Goal: Ask a question

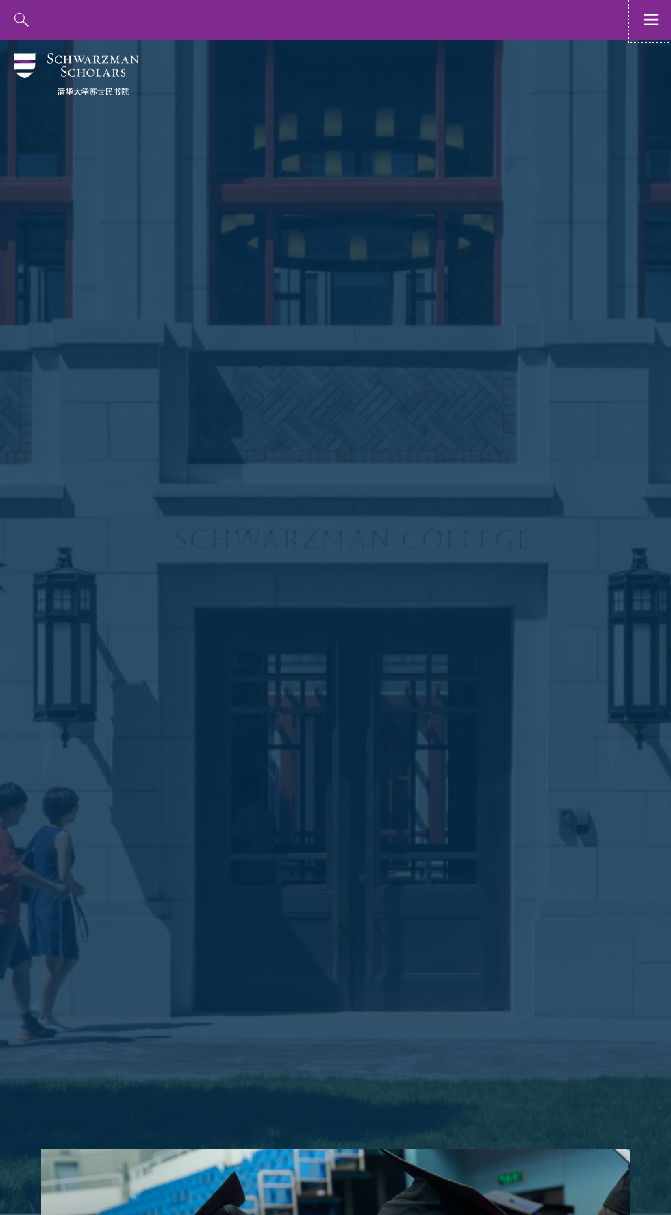
click at [651, 24] on use "button" at bounding box center [651, 19] width 14 height 10
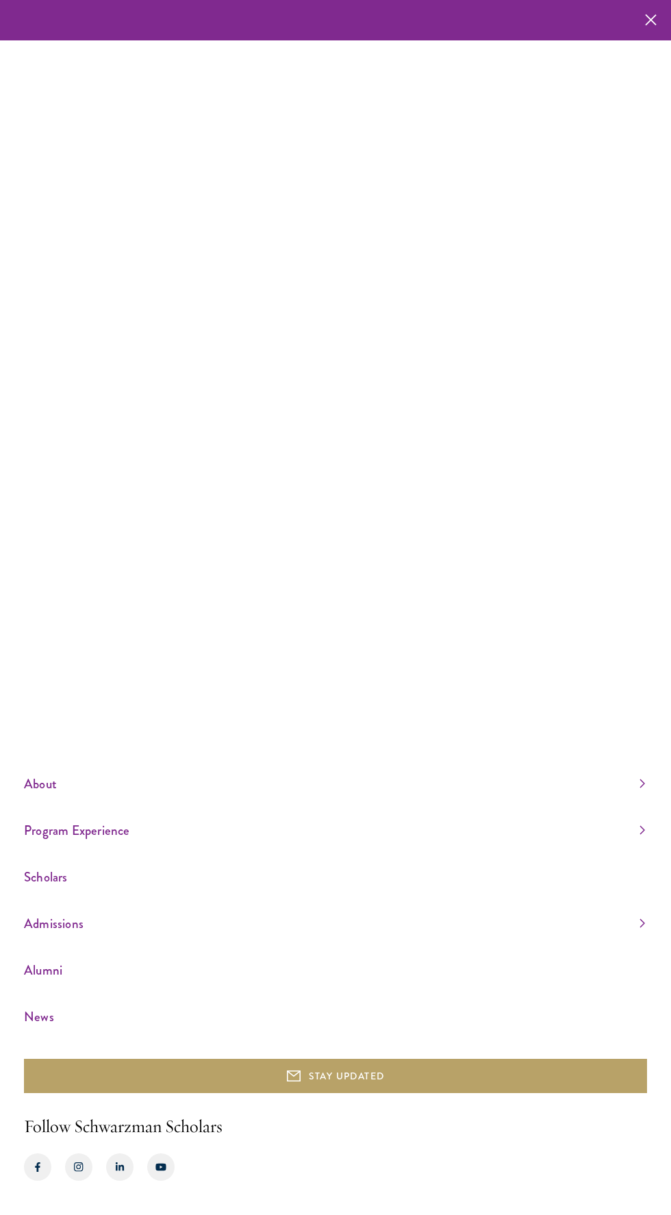
click at [387, 319] on div "About Overview Leadership Donors Program Experience Overview Curriculum Student…" at bounding box center [335, 607] width 671 height 1215
click at [651, 20] on use "button" at bounding box center [650, 20] width 21 height 21
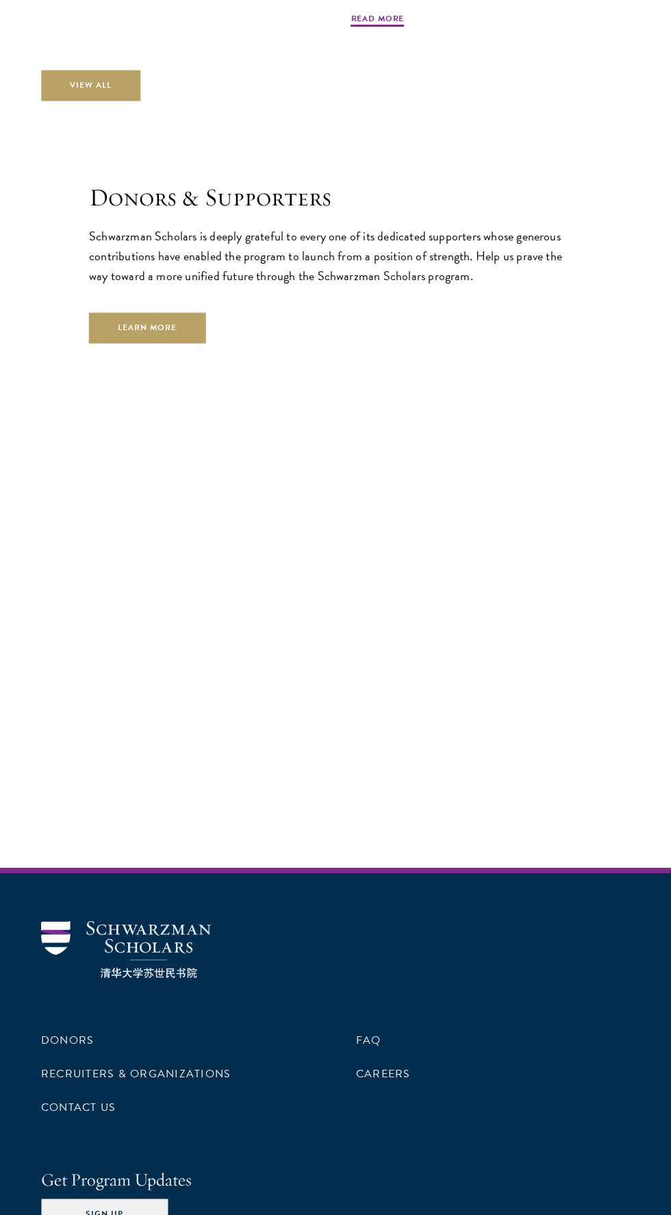
scroll to position [4513, 0]
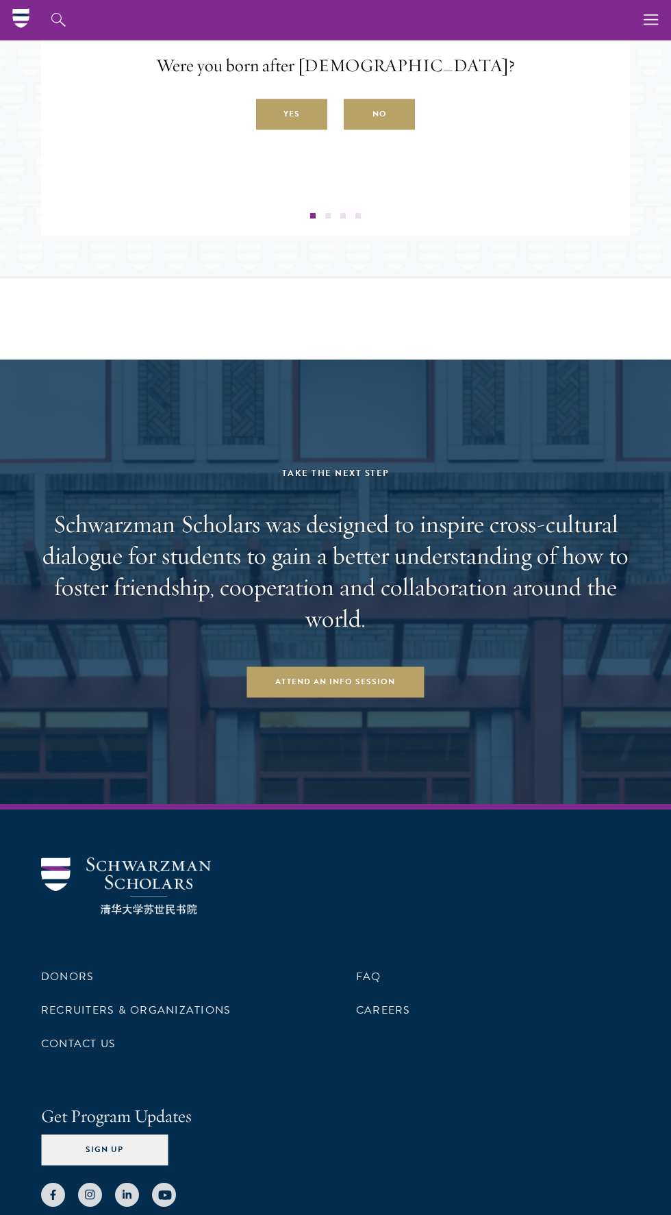
scroll to position [2201, 0]
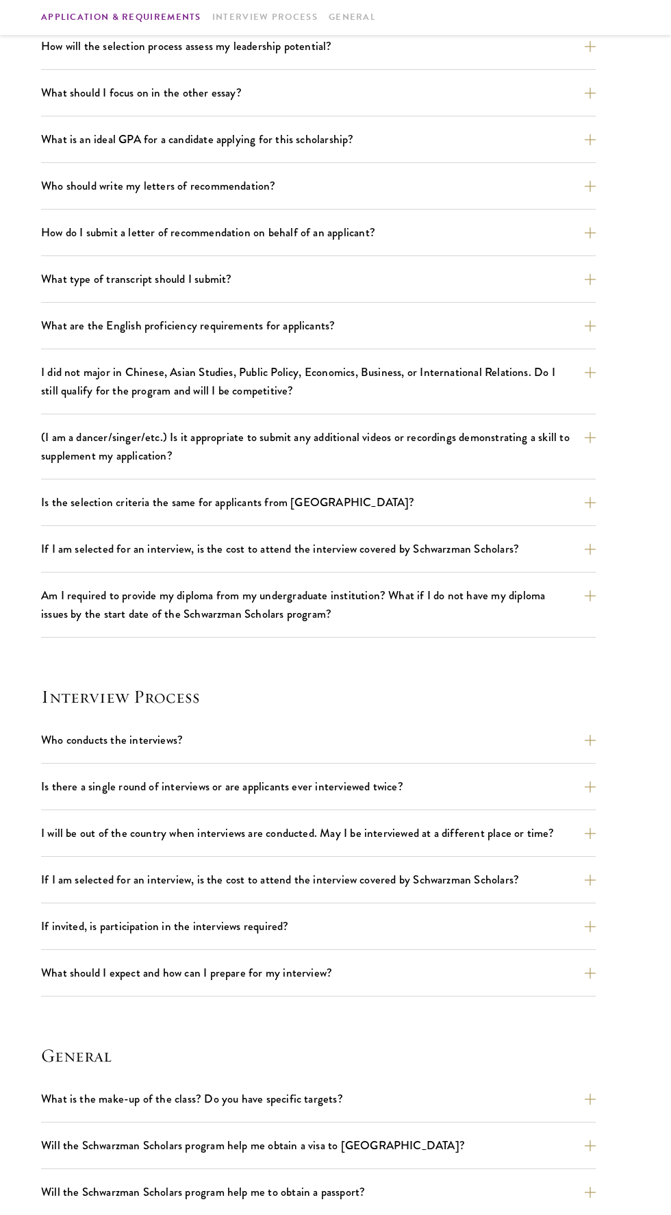
scroll to position [798, 0]
click at [234, 749] on button "Who conducts the interviews?" at bounding box center [318, 739] width 555 height 24
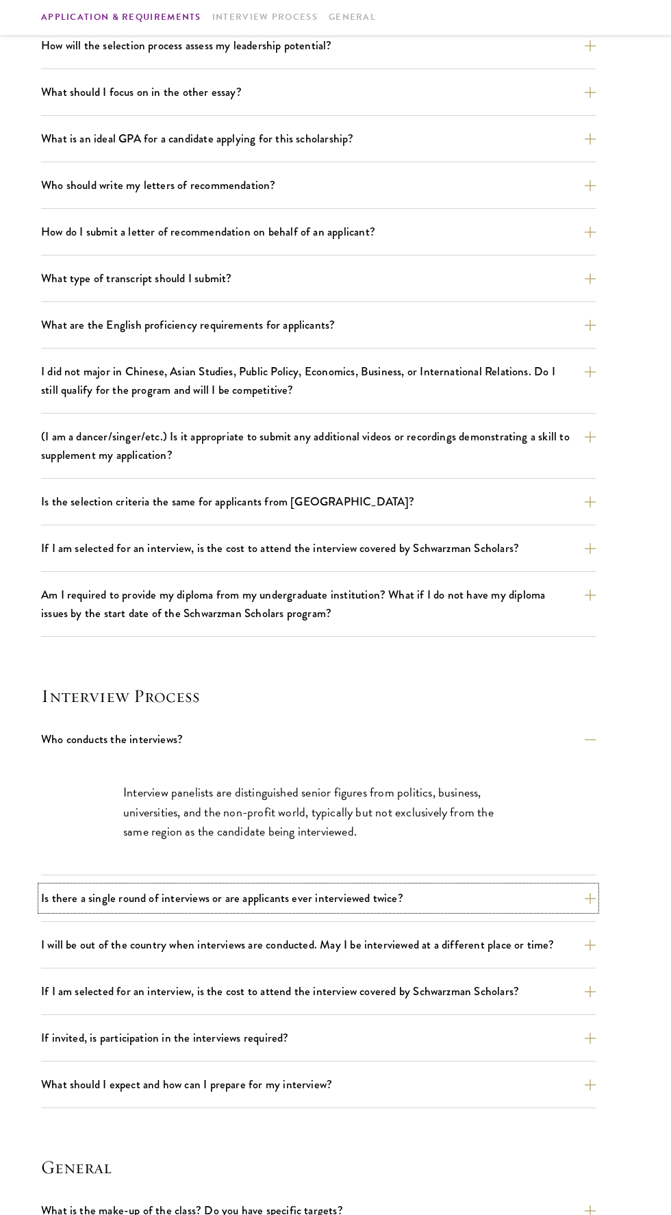
click at [284, 902] on button "Is there a single round of interviews or are applicants ever interviewed twice?" at bounding box center [318, 898] width 555 height 24
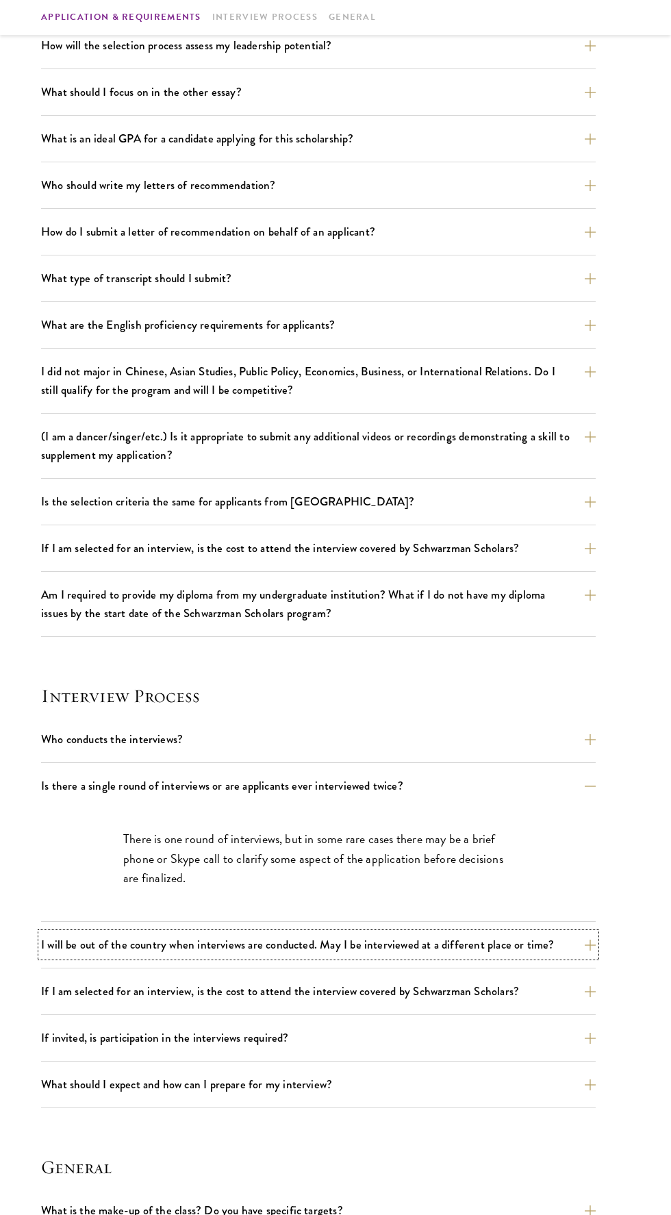
click at [194, 951] on button "I will be out of the country when interviews are conducted. May I be interviewe…" at bounding box center [318, 945] width 555 height 24
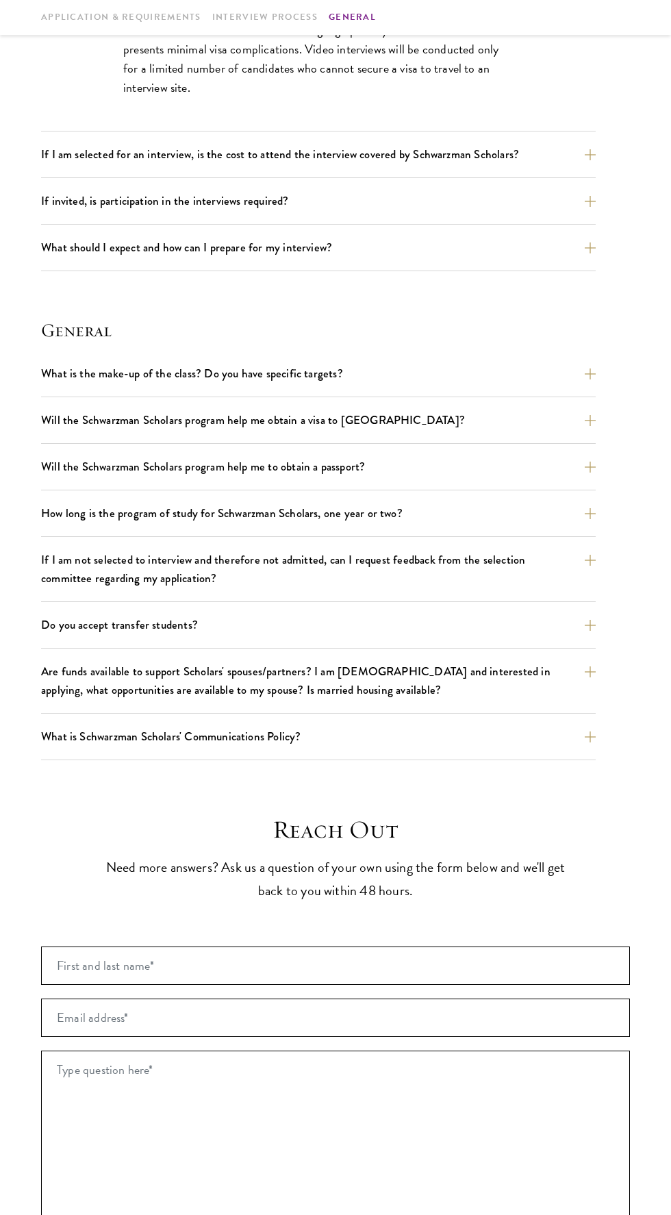
scroll to position [1693, 0]
click at [234, 958] on input "First and last name* *" at bounding box center [335, 965] width 589 height 38
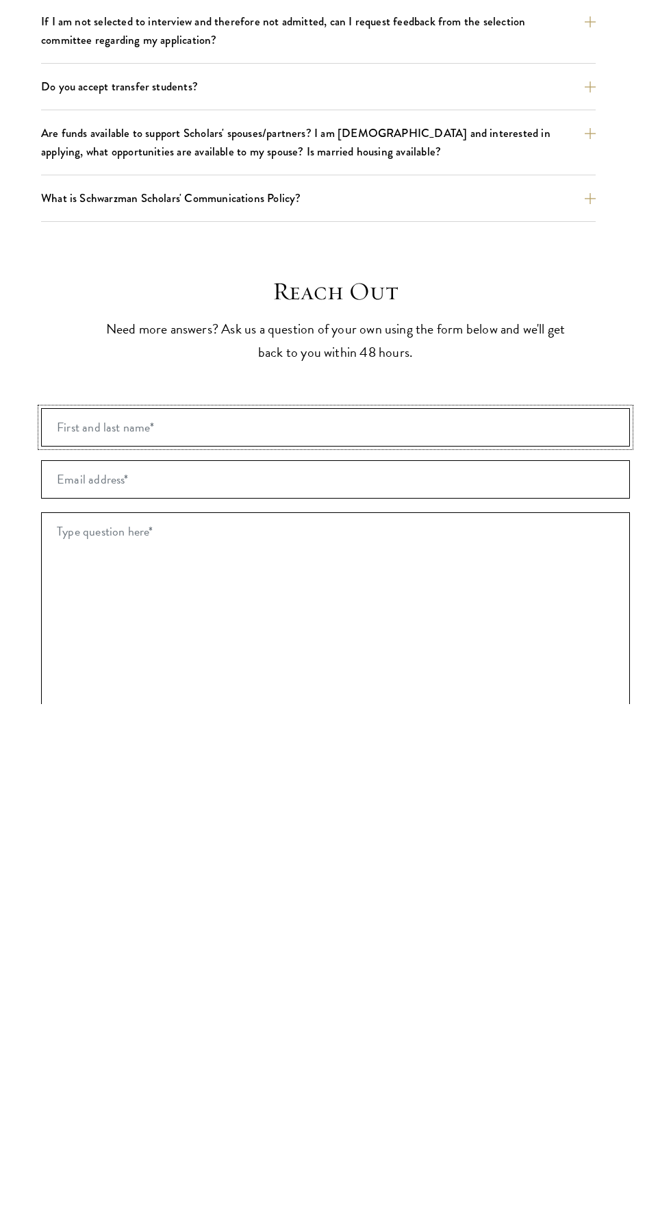
scroll to position [1767, 0]
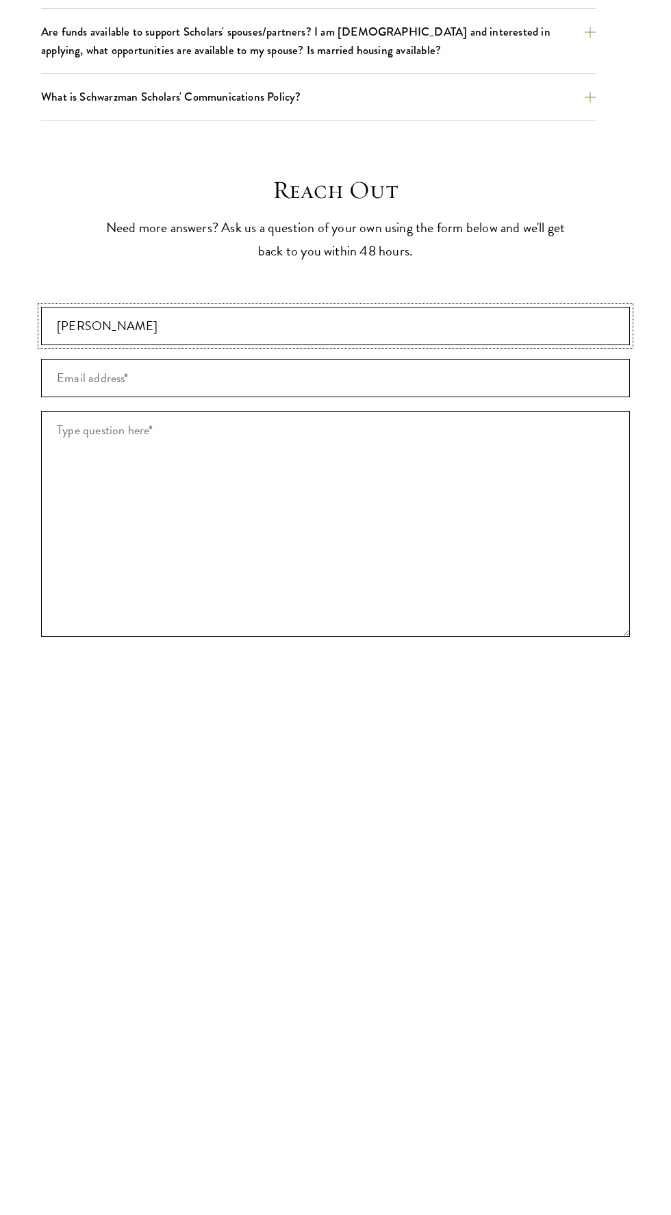
type input "Samuel Olayinka"
click at [101, 943] on input "Email address* *" at bounding box center [335, 943] width 589 height 38
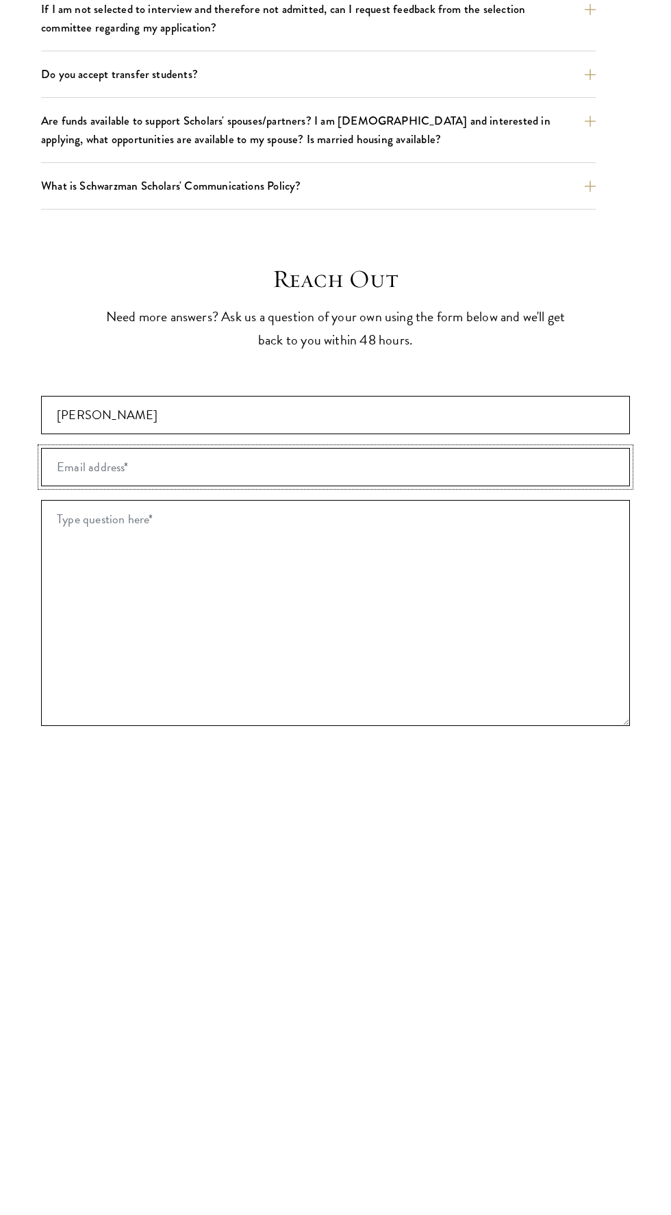
type input "Olayinkaadonis@gmail.com"
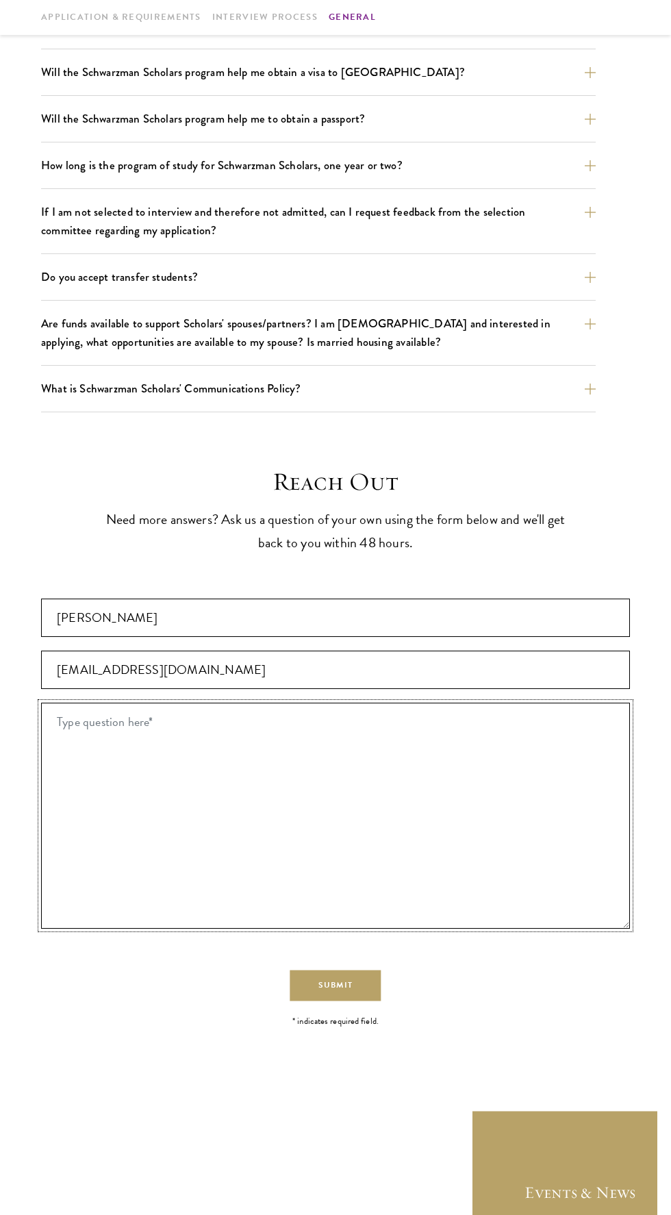
click at [284, 759] on textarea "Type question here* *" at bounding box center [335, 816] width 589 height 226
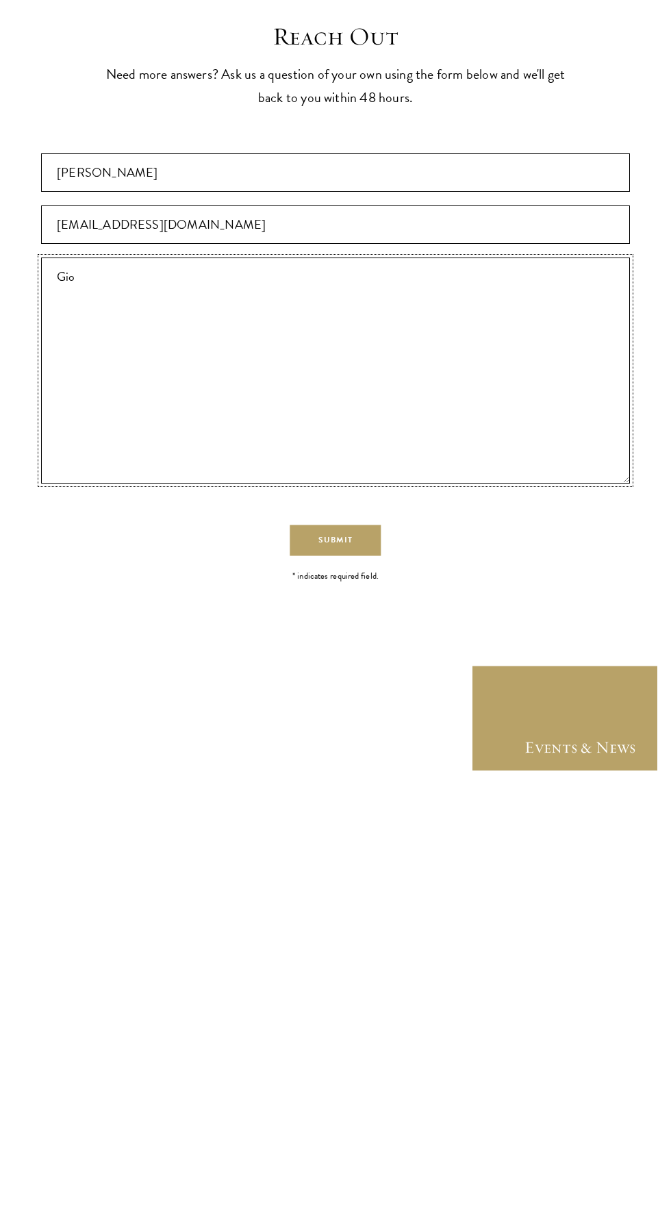
type textarea "Giod"
click at [136, 718] on textarea "Good day sir/Ma" at bounding box center [335, 816] width 589 height 226
click at [131, 727] on textarea "Good day sir/Ma" at bounding box center [335, 816] width 589 height 226
click at [109, 727] on textarea "Good day sir/Ma" at bounding box center [335, 816] width 589 height 226
click at [121, 725] on textarea "Good day sir/Ma" at bounding box center [335, 816] width 589 height 226
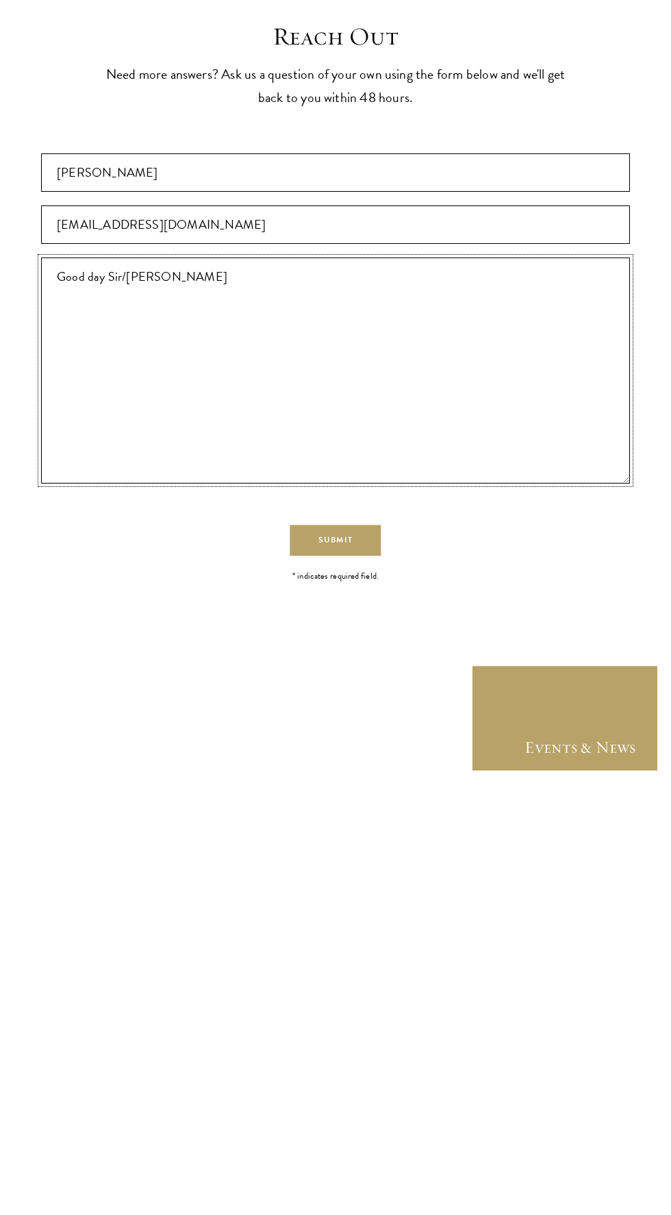
click at [209, 724] on textarea "Good day Sir/Ma" at bounding box center [335, 816] width 589 height 226
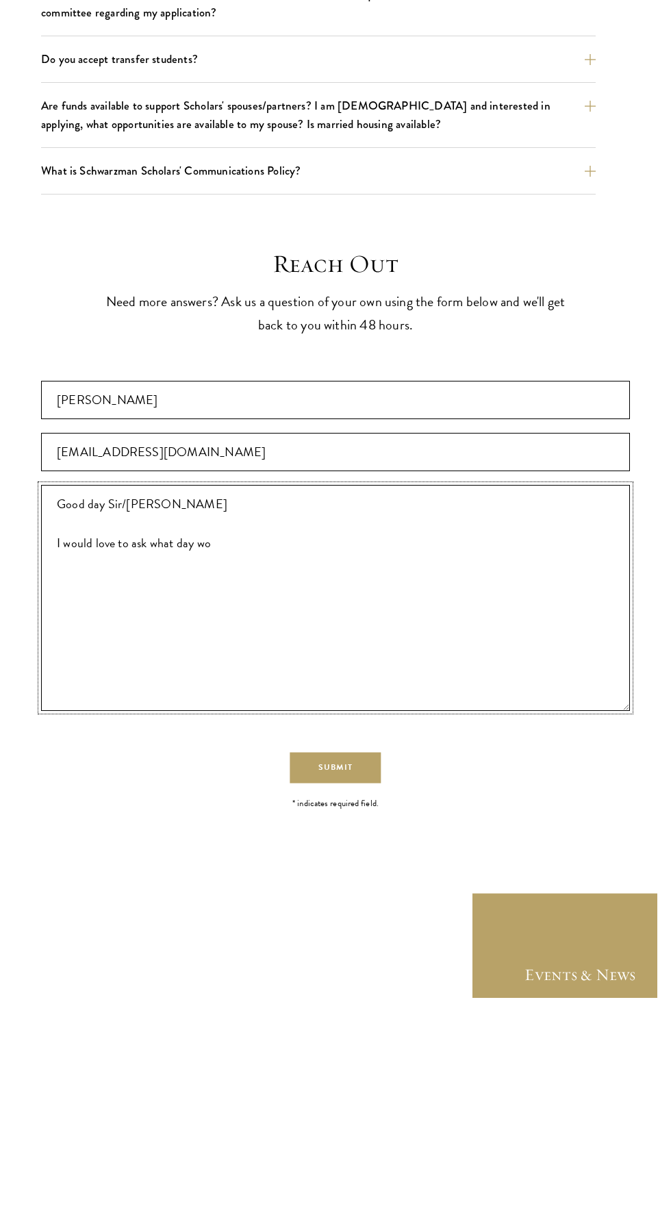
click at [165, 751] on textarea "Good day Sir/Ma I would love to ask what day wo" at bounding box center [335, 816] width 589 height 226
click at [156, 760] on textarea "Good day Sir/Ma I would love to ask what day wo" at bounding box center [335, 816] width 589 height 226
click at [182, 749] on textarea "Good day Sir/Ma I would love to ask what day wo" at bounding box center [335, 816] width 589 height 226
click at [175, 753] on textarea "Good day Sir/Ma I would love to ask what day wo" at bounding box center [335, 816] width 589 height 226
click at [201, 779] on textarea "Good day Sir/Ma I would love to ask the day wo" at bounding box center [335, 816] width 589 height 226
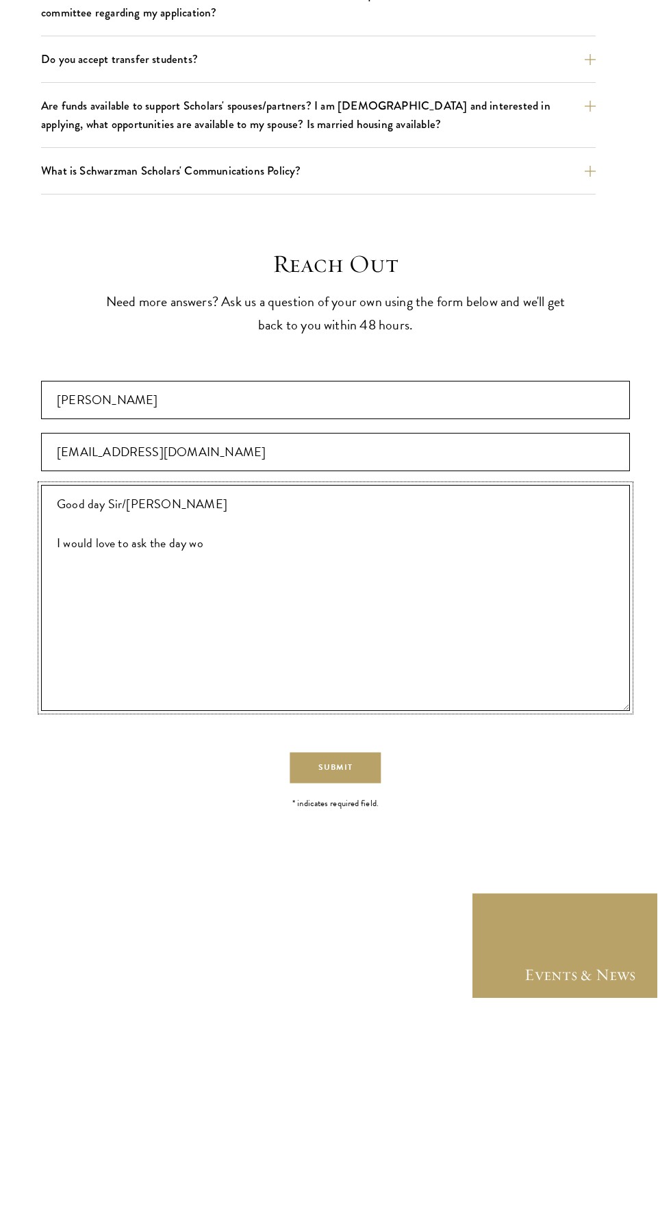
click at [200, 753] on textarea "Good day Sir/Ma I would love to ask the day wo" at bounding box center [335, 816] width 589 height 226
click at [272, 766] on textarea "Good day Sir/Ma I would love to ask the date interview section for this year ap…" at bounding box center [335, 816] width 589 height 226
click at [282, 766] on textarea "Good day Sir/Ma I would love to ask the date interview section for this year ap…" at bounding box center [335, 816] width 589 height 226
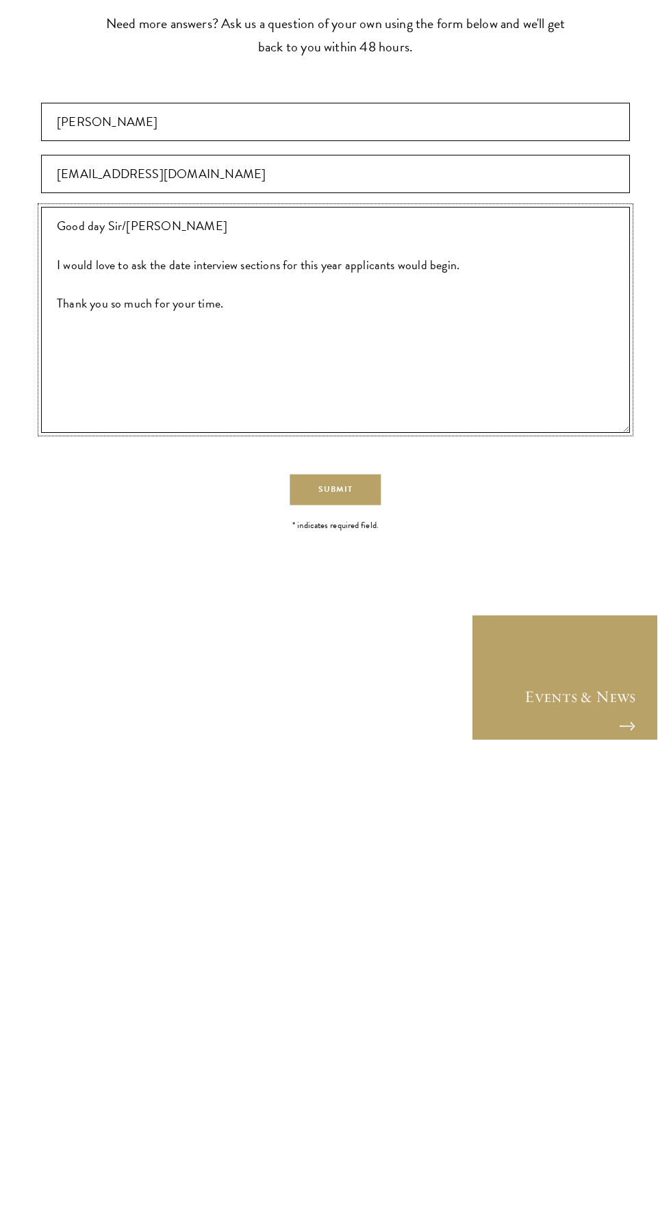
scroll to position [2229, 0]
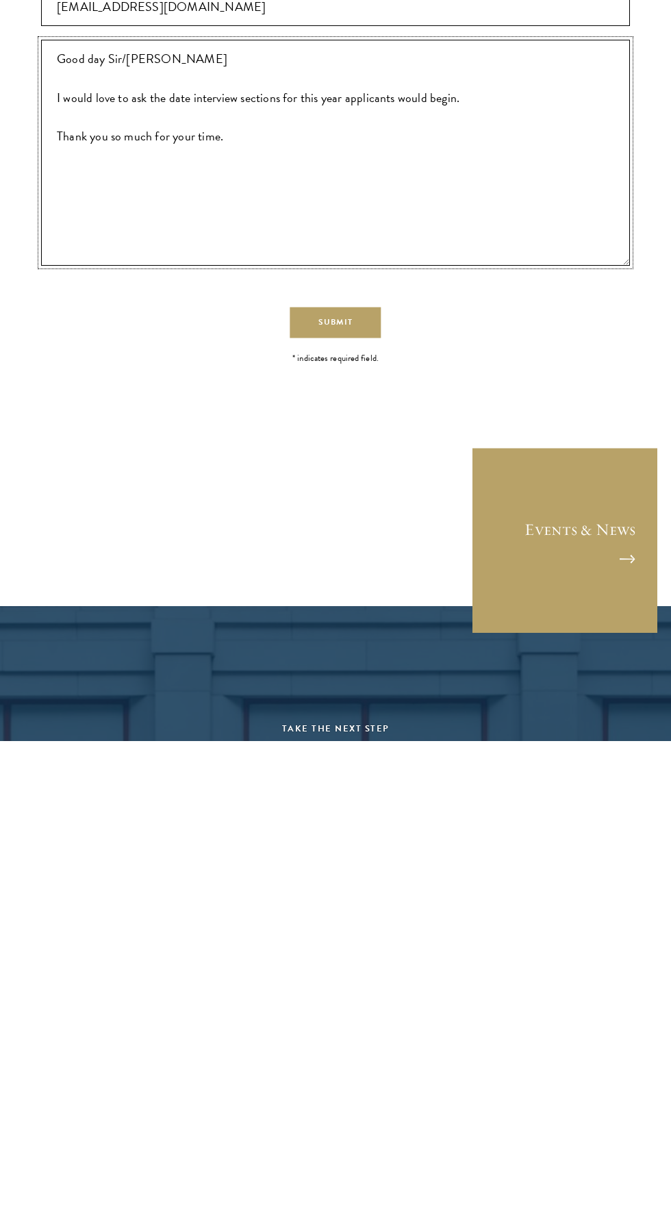
type textarea "Good day Sir/Ma I would love to ask the date interview sections for this year a…"
click at [341, 786] on button "Submit" at bounding box center [335, 796] width 91 height 31
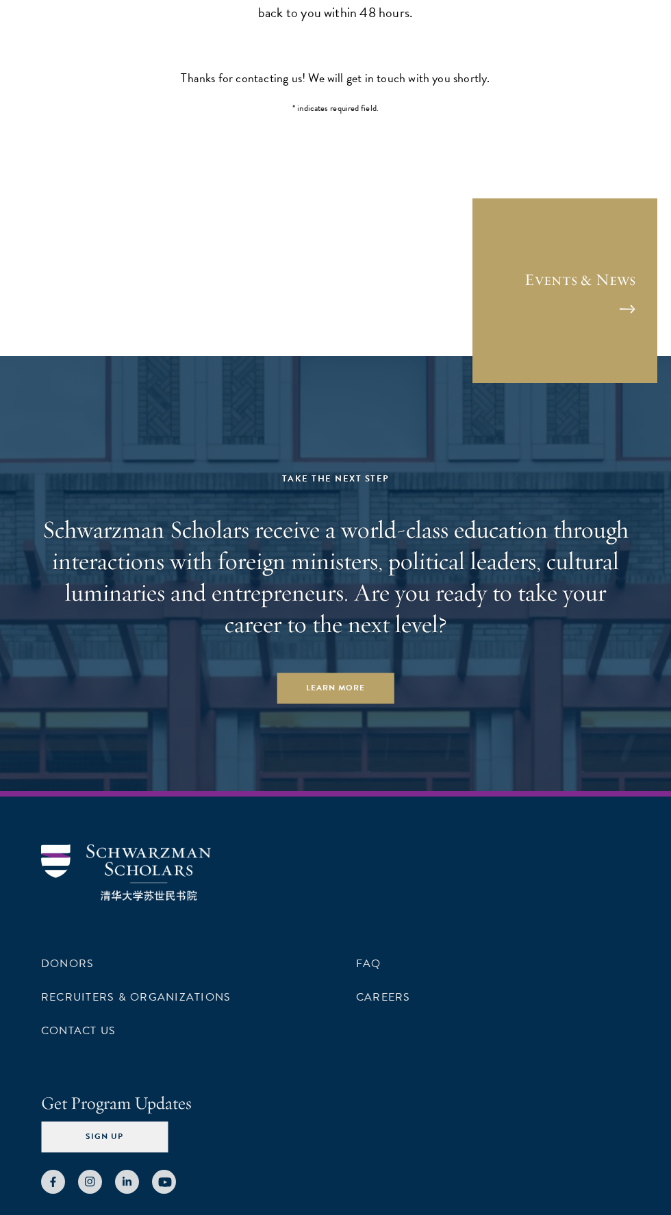
scroll to position [0, 0]
